Goal: Information Seeking & Learning: Find specific page/section

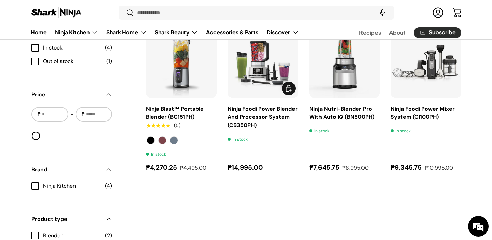
scroll to position [237, 0]
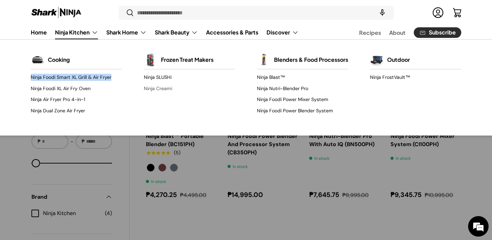
click at [157, 89] on link "Ninja Creami" at bounding box center [189, 88] width 91 height 11
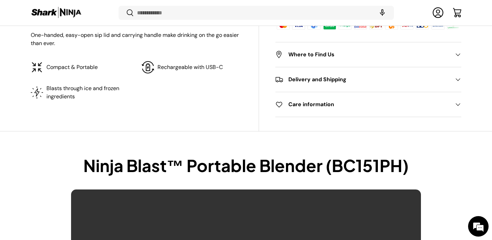
scroll to position [503, 0]
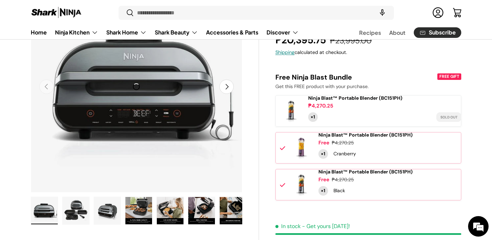
scroll to position [90, 0]
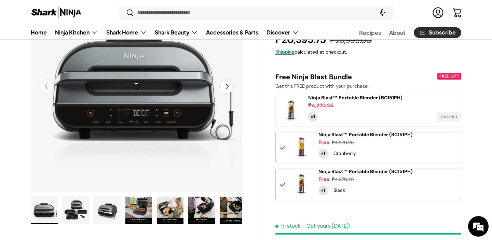
click at [227, 89] on button "Next" at bounding box center [226, 86] width 14 height 14
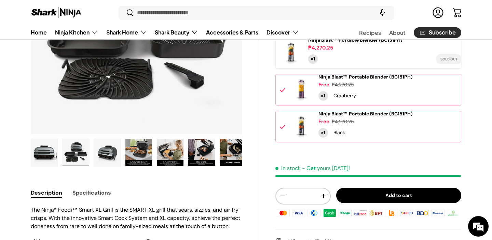
scroll to position [146, 0]
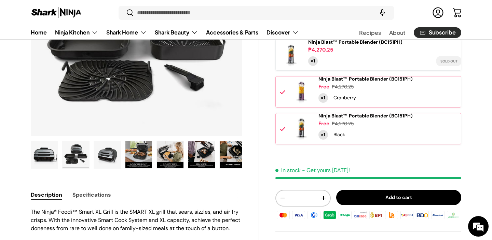
click at [78, 156] on img "Gallery Viewer" at bounding box center [75, 154] width 27 height 27
click at [110, 159] on img "Gallery Viewer" at bounding box center [107, 154] width 27 height 27
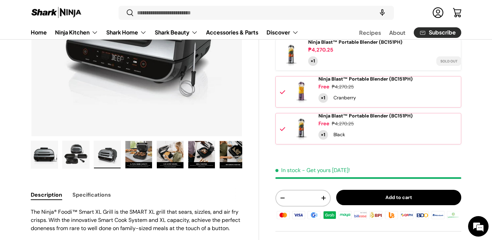
click at [139, 158] on img "Gallery Viewer" at bounding box center [138, 154] width 27 height 27
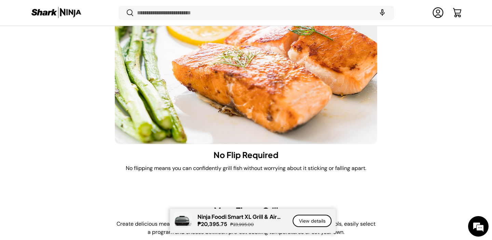
scroll to position [4175, 0]
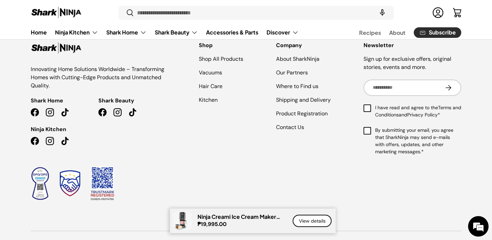
scroll to position [4267, 0]
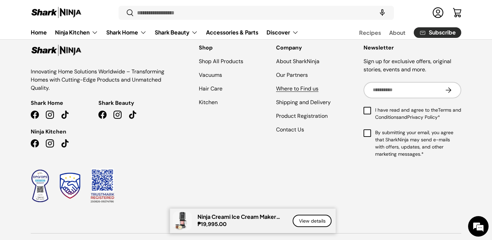
click at [288, 92] on link "Where to Find us" at bounding box center [297, 88] width 42 height 7
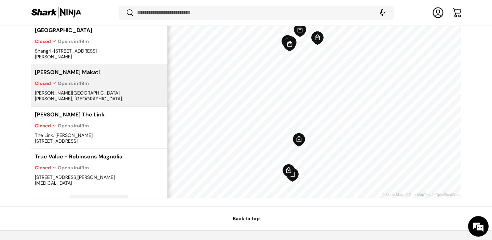
scroll to position [260, 0]
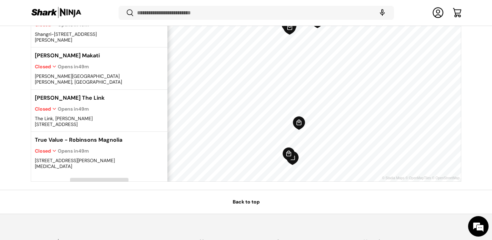
click at [86, 178] on span "Load More" at bounding box center [99, 183] width 58 height 11
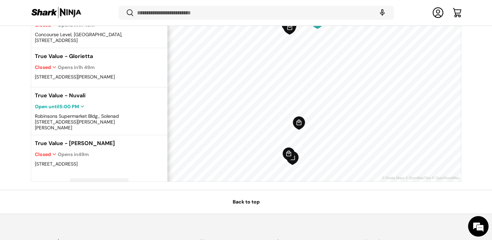
scroll to position [0, 0]
click at [93, 181] on span "Load More" at bounding box center [99, 184] width 23 height 6
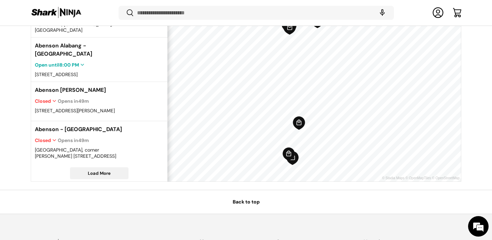
scroll to position [628, 0]
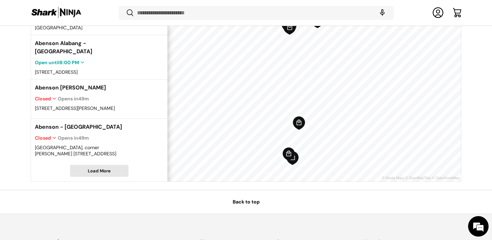
click at [96, 171] on span "Load More" at bounding box center [99, 170] width 58 height 11
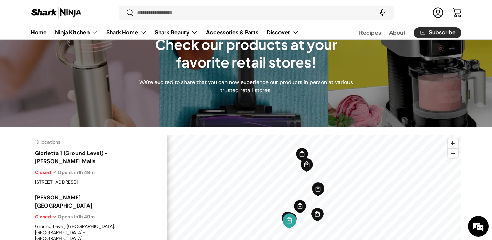
scroll to position [0, 0]
